Goal: Task Accomplishment & Management: Manage account settings

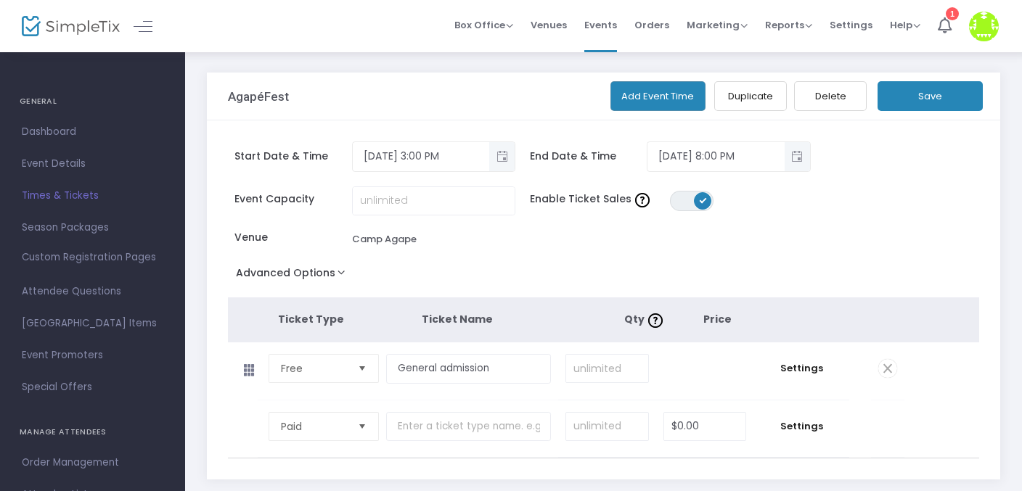
click at [78, 190] on span "Times & Tickets" at bounding box center [92, 195] width 141 height 19
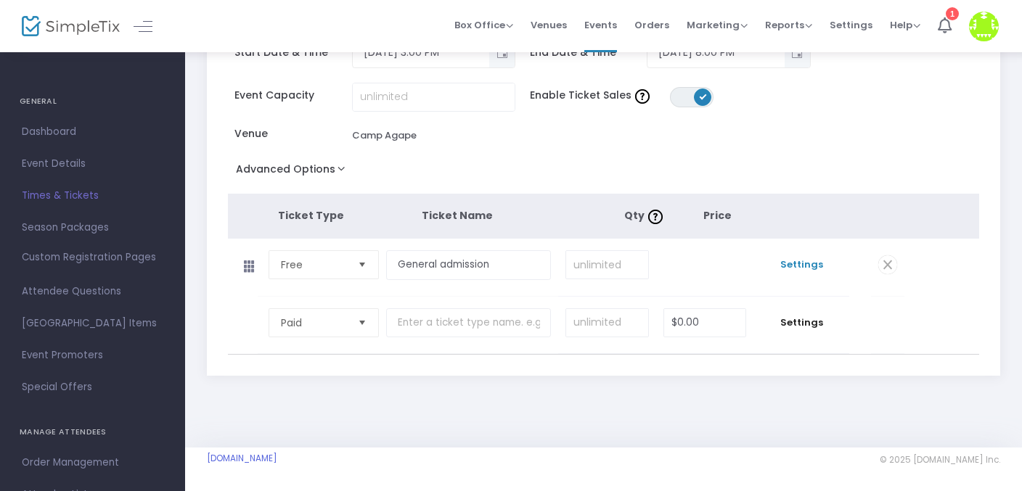
click at [821, 266] on span "Settings" at bounding box center [800, 265] width 81 height 15
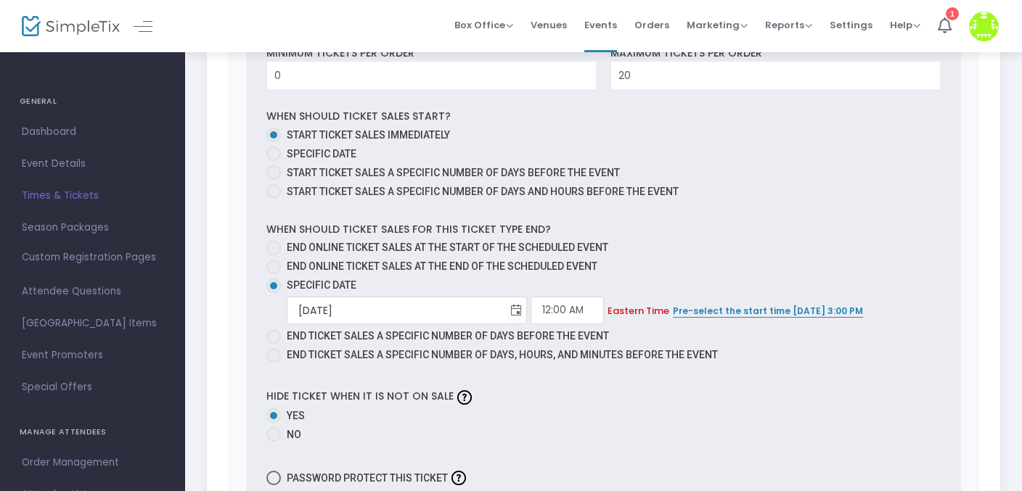
scroll to position [744, 0]
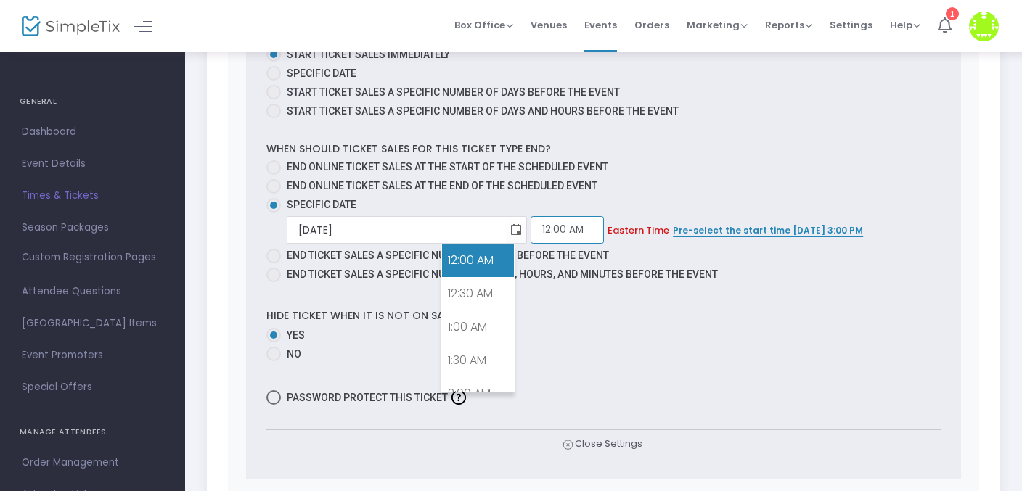
click at [530, 234] on input "12:00 AM" at bounding box center [566, 230] width 73 height 28
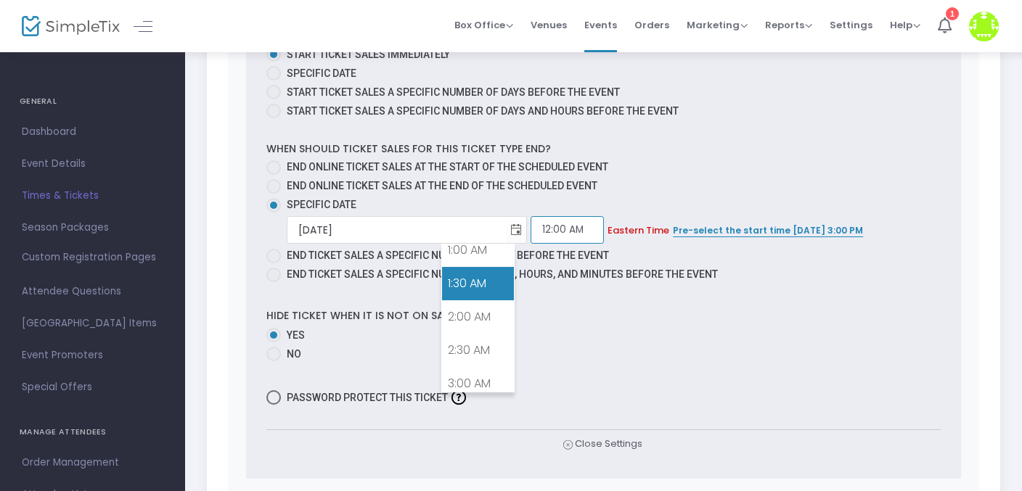
scroll to position [152, 0]
click at [504, 229] on span "Toggle calendar" at bounding box center [516, 230] width 24 height 24
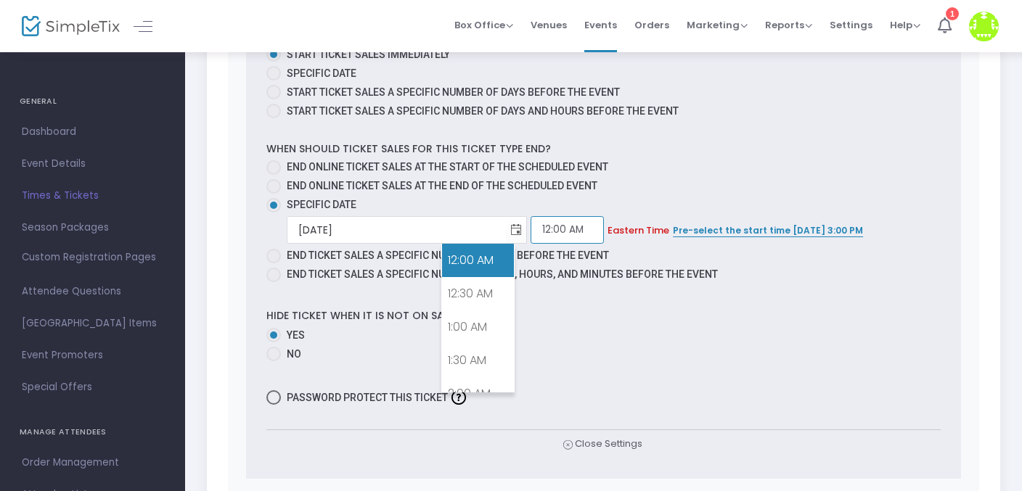
click at [530, 235] on input "12:00 AM" at bounding box center [566, 230] width 73 height 28
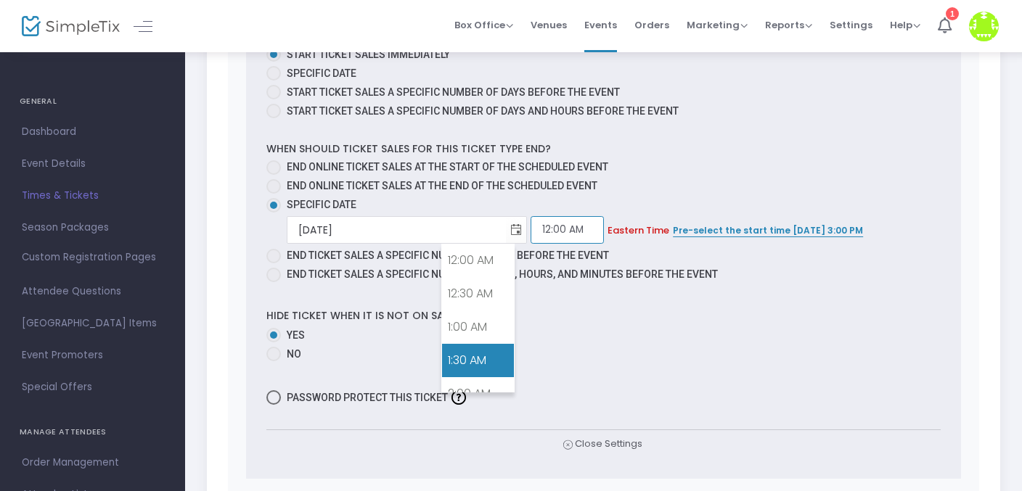
scroll to position [260, 0]
click at [530, 231] on input "12:00 AM" at bounding box center [566, 230] width 73 height 28
click at [504, 231] on span "Toggle calendar" at bounding box center [516, 230] width 24 height 24
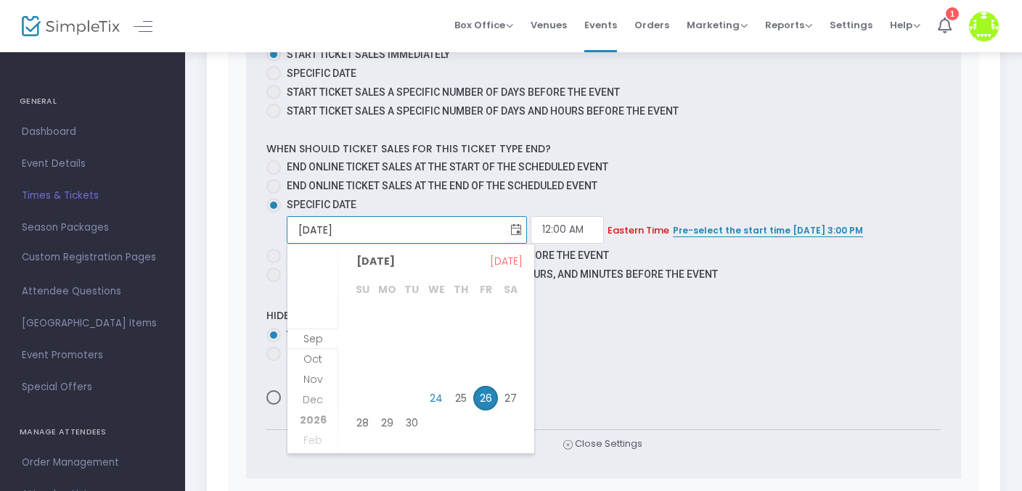
drag, startPoint x: 504, startPoint y: 402, endPoint x: 498, endPoint y: 392, distance: 11.7
click at [503, 402] on span "27" at bounding box center [510, 398] width 25 height 25
type input "[DATE]"
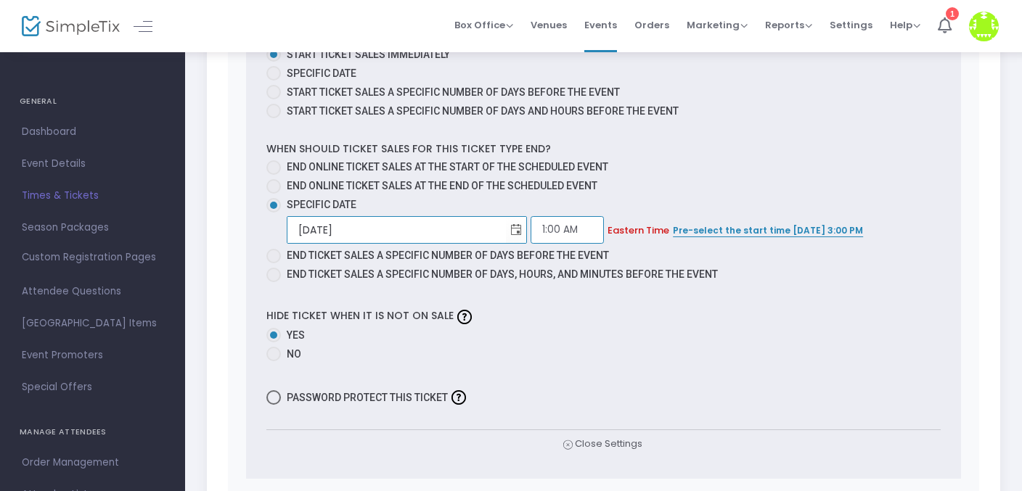
scroll to position [9, 0]
click at [530, 227] on input "1:00 AM" at bounding box center [566, 230] width 73 height 28
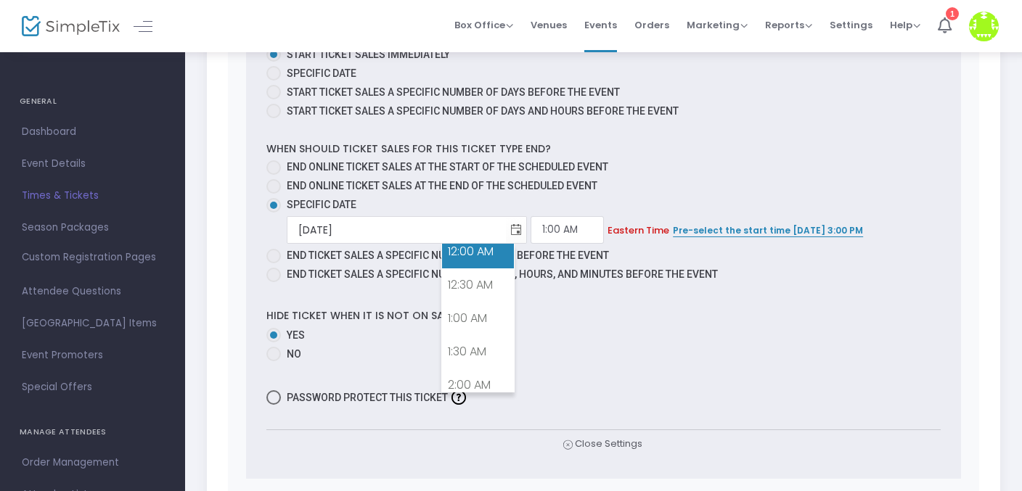
click at [479, 261] on link "12:00 AM" at bounding box center [478, 251] width 72 height 33
type input "12:00 AM"
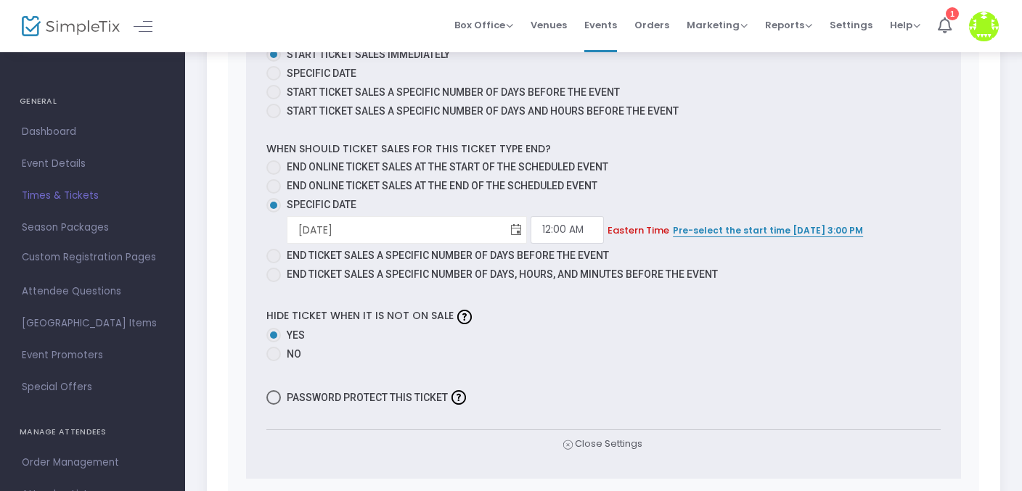
click at [504, 232] on span "Toggle calendar" at bounding box center [516, 230] width 24 height 24
click at [628, 349] on label "No" at bounding box center [603, 354] width 674 height 15
click at [274, 361] on input "No" at bounding box center [273, 361] width 1 height 1
radio input "true"
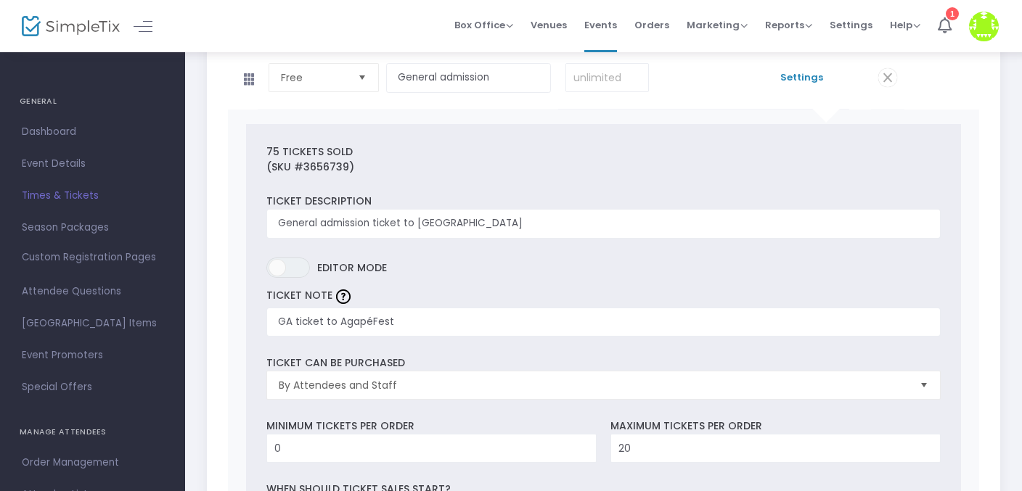
scroll to position [0, 0]
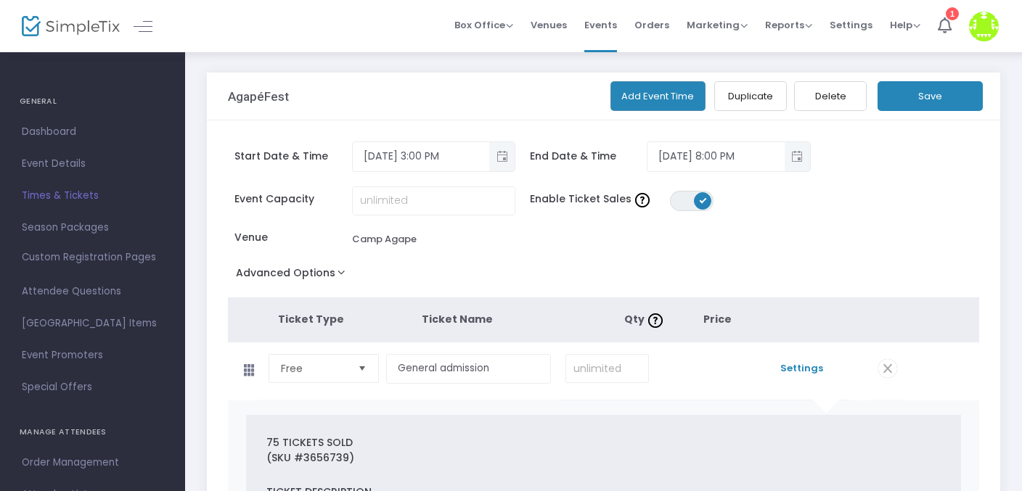
click at [944, 109] on button "Save" at bounding box center [929, 96] width 105 height 30
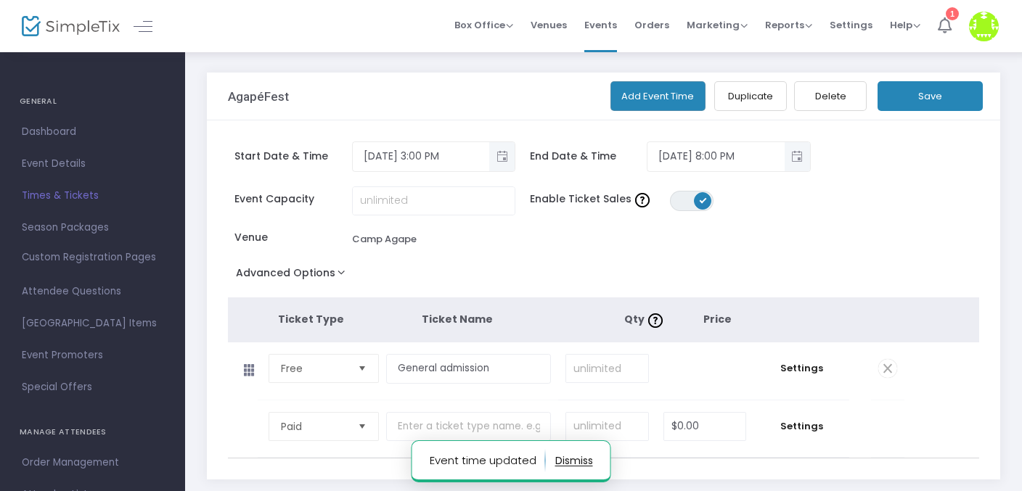
click at [953, 16] on div "1" at bounding box center [951, 13] width 13 height 13
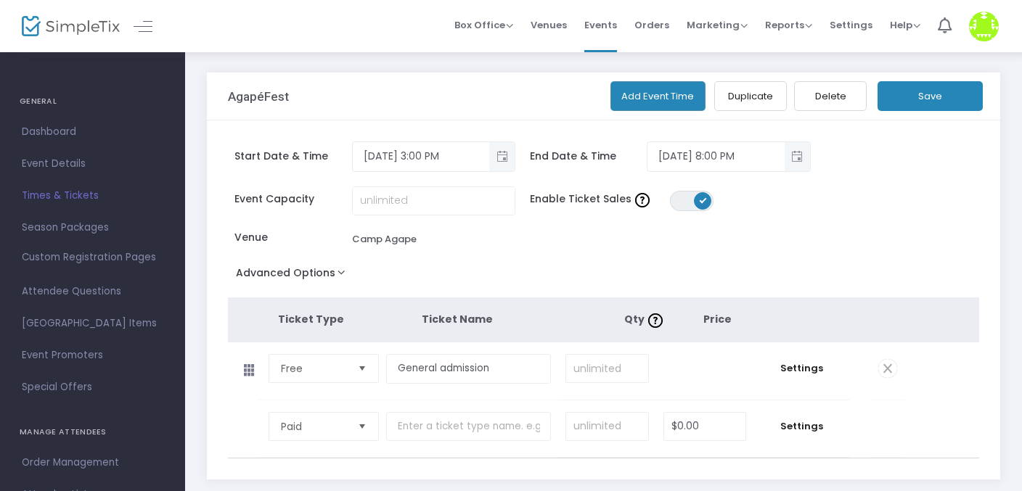
click at [992, 24] on img at bounding box center [984, 27] width 30 height 30
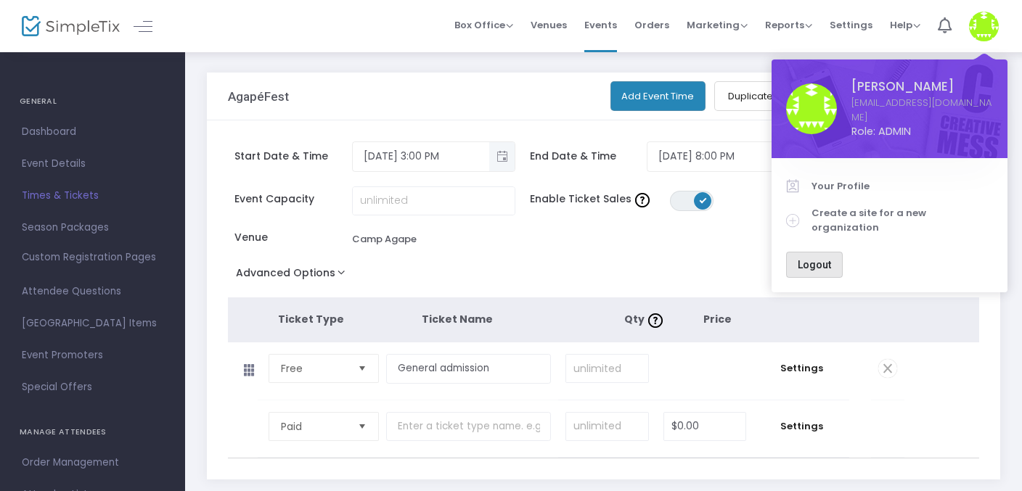
click at [814, 259] on span "Logout" at bounding box center [813, 265] width 33 height 12
